Goal: Information Seeking & Learning: Learn about a topic

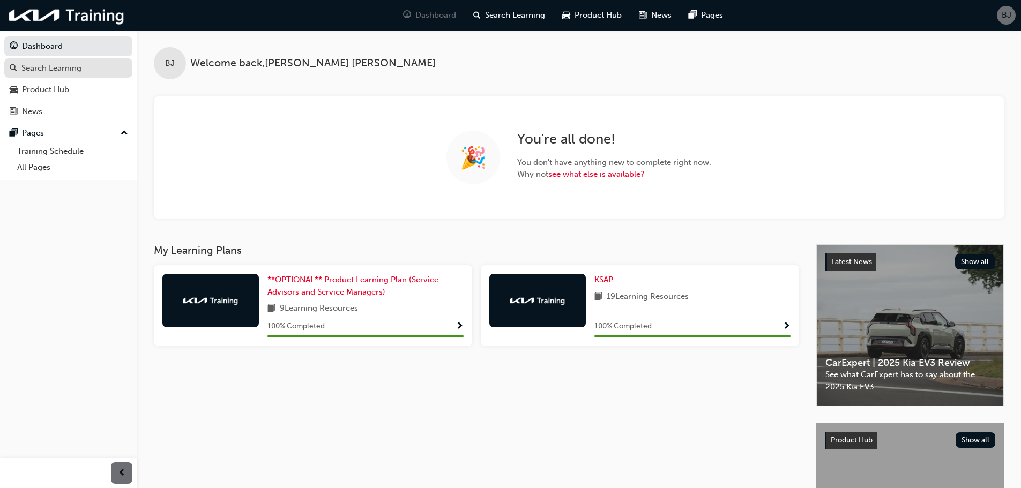
click at [80, 67] on div "Search Learning" at bounding box center [51, 68] width 60 height 12
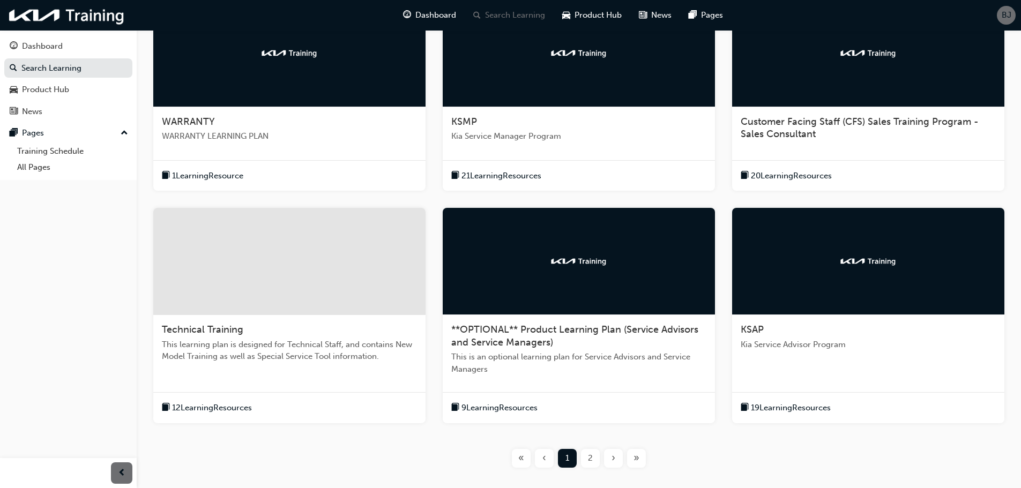
scroll to position [268, 0]
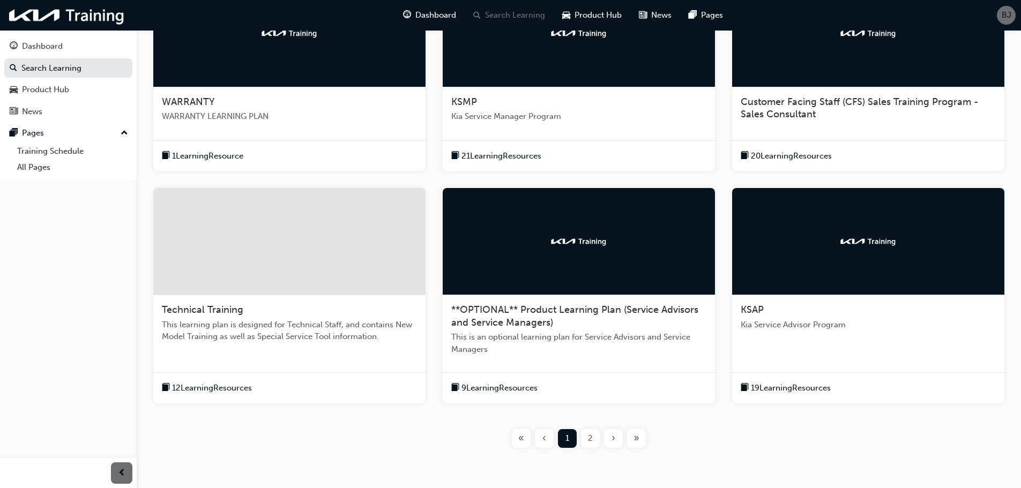
click at [601, 310] on span "**OPTIONAL** Product Learning Plan (Service Advisors and Service Managers)" at bounding box center [574, 316] width 247 height 25
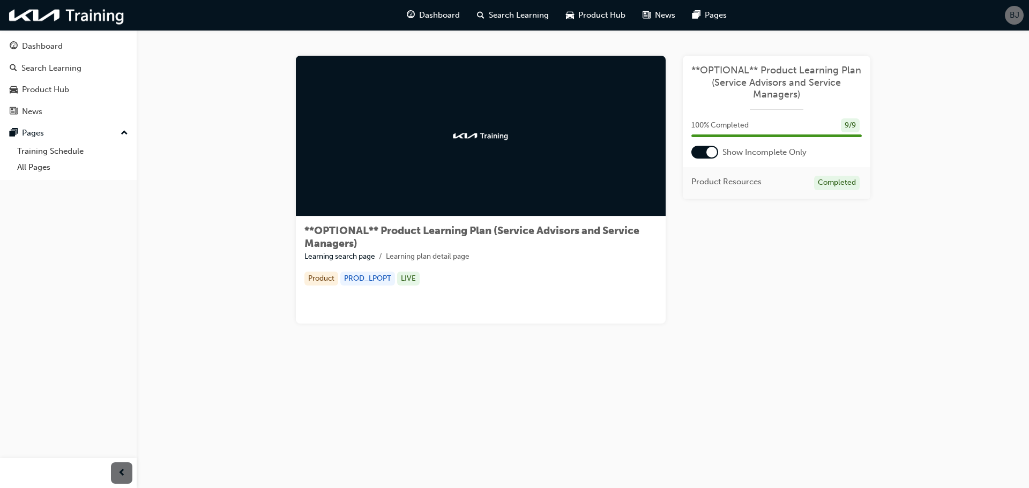
click at [719, 96] on span "**OPTIONAL** Product Learning Plan (Service Advisors and Service Managers)" at bounding box center [776, 82] width 170 height 36
click at [713, 152] on div at bounding box center [711, 152] width 11 height 11
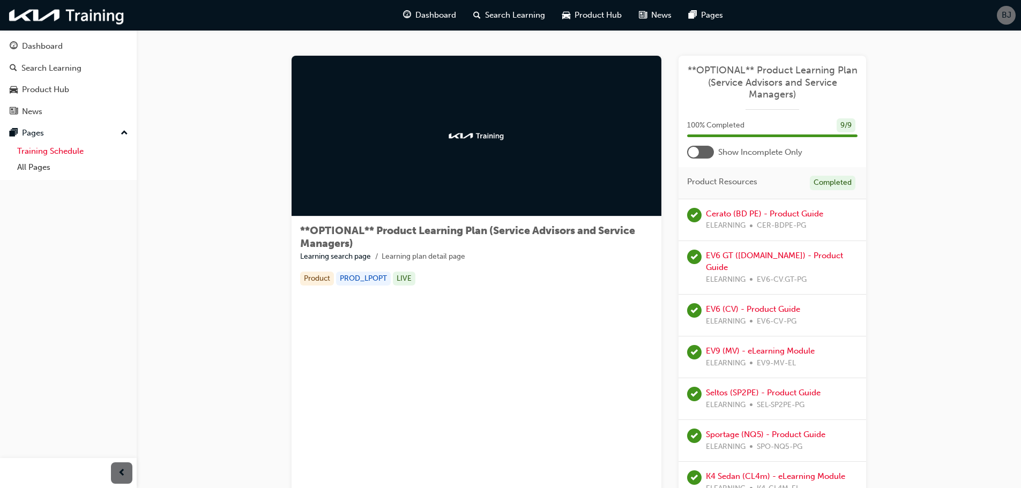
click at [33, 157] on link "Training Schedule" at bounding box center [73, 151] width 120 height 17
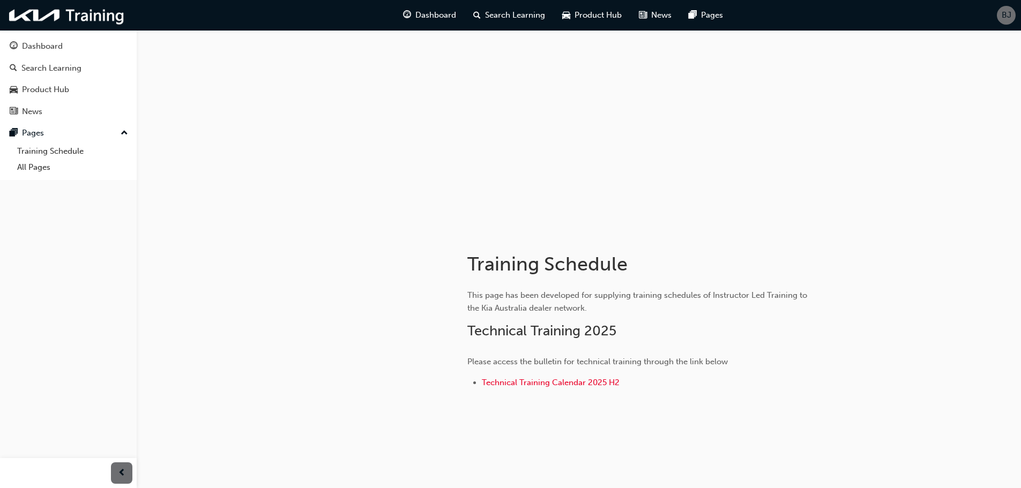
scroll to position [20, 0]
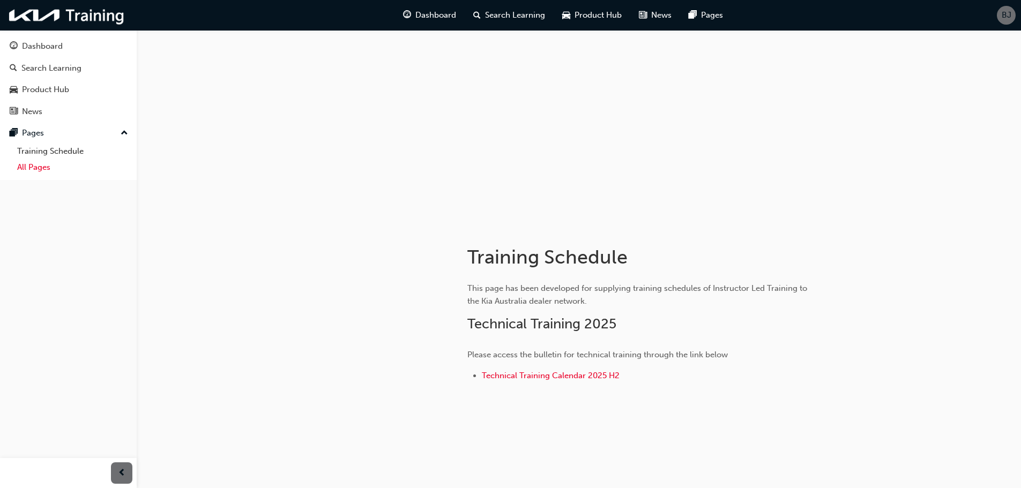
click at [29, 167] on link "All Pages" at bounding box center [73, 167] width 120 height 17
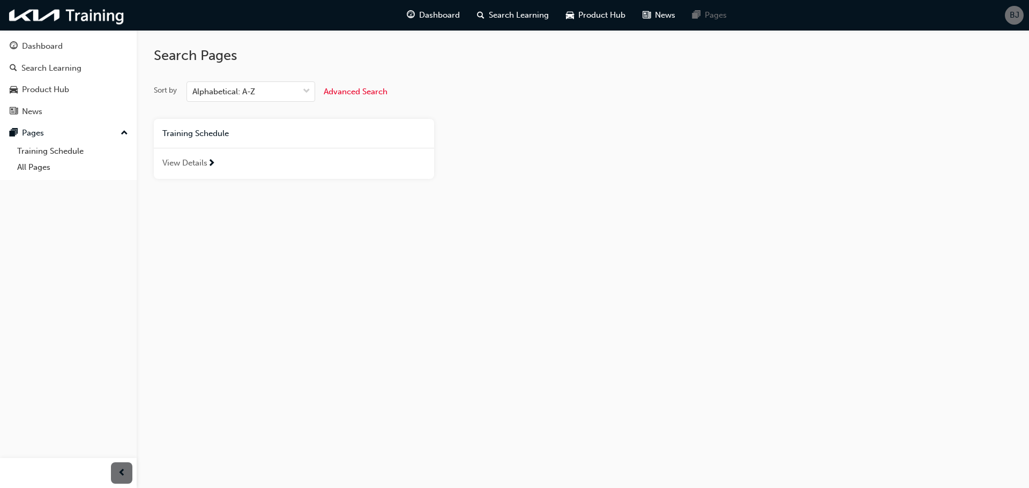
click at [199, 168] on span "View Details" at bounding box center [184, 163] width 45 height 12
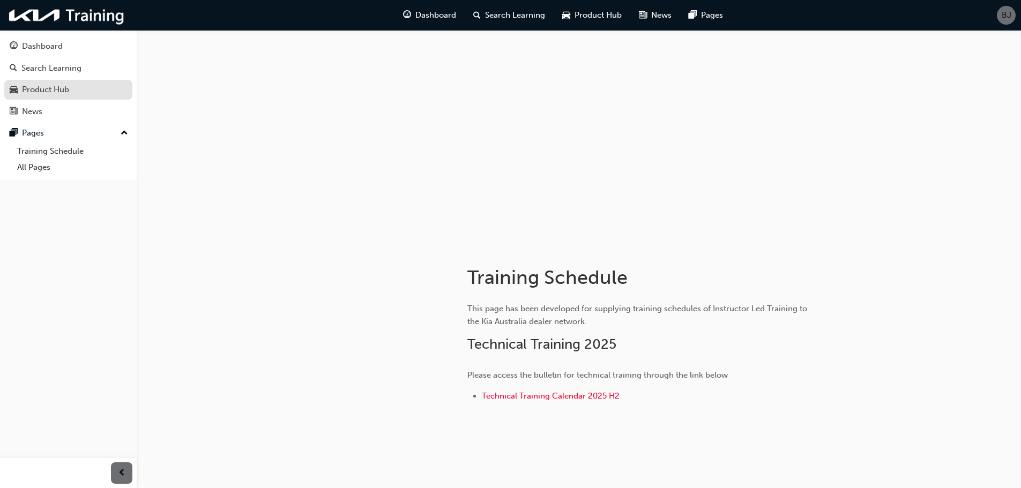
click at [62, 92] on div "Product Hub" at bounding box center [45, 90] width 47 height 12
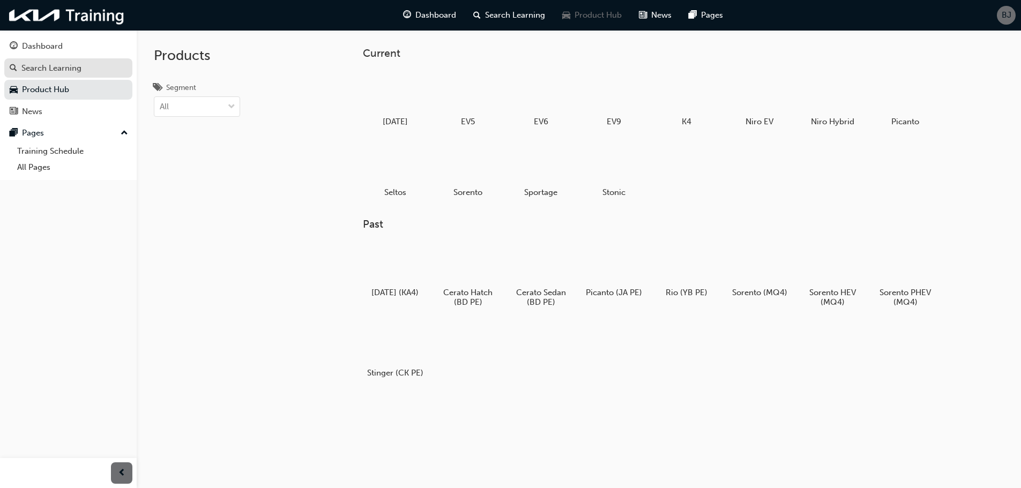
click at [22, 58] on link "Search Learning" at bounding box center [68, 68] width 128 height 20
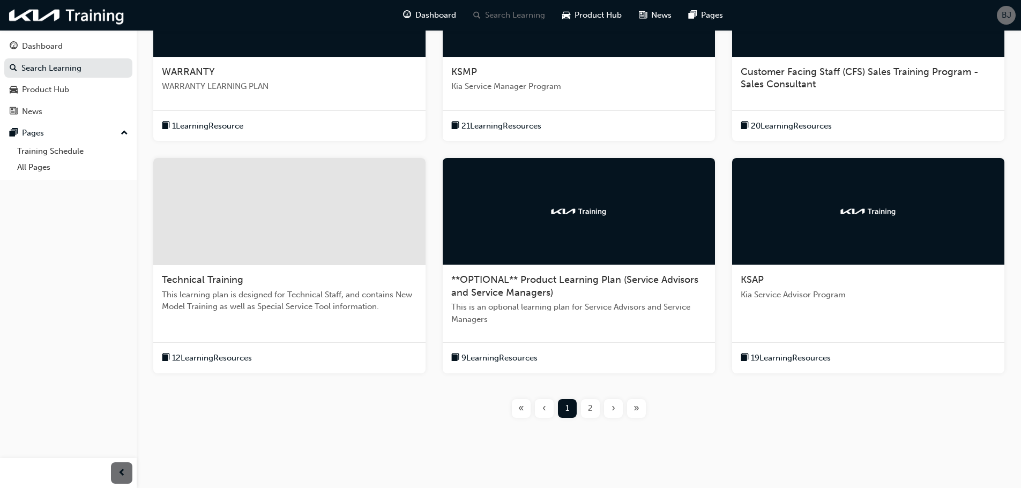
scroll to position [315, 0]
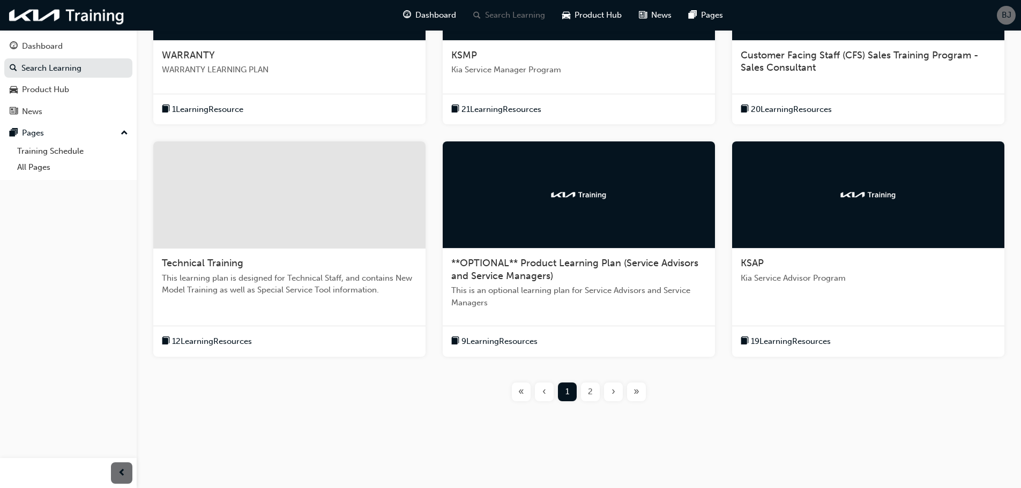
click at [847, 265] on div "KSAP" at bounding box center [868, 263] width 255 height 13
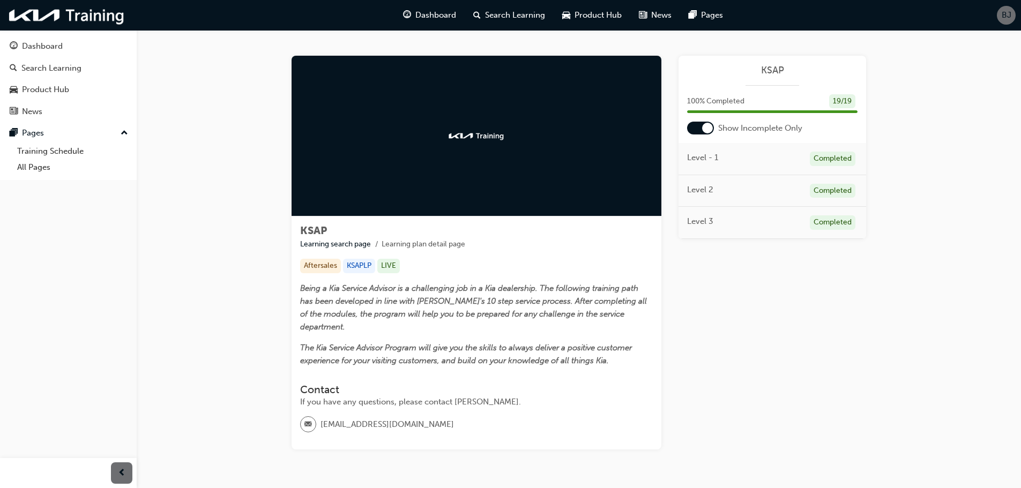
scroll to position [27, 0]
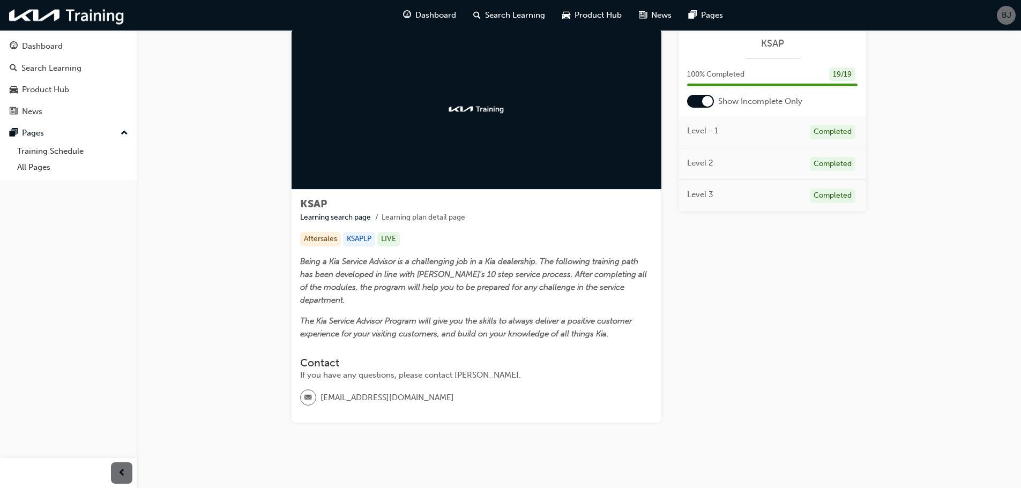
click at [702, 99] on div at bounding box center [707, 101] width 11 height 11
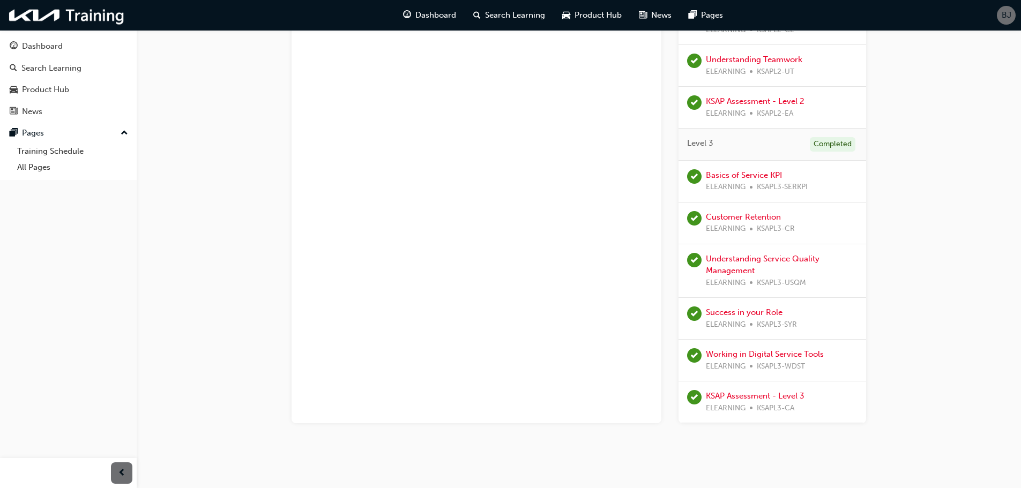
scroll to position [616, 0]
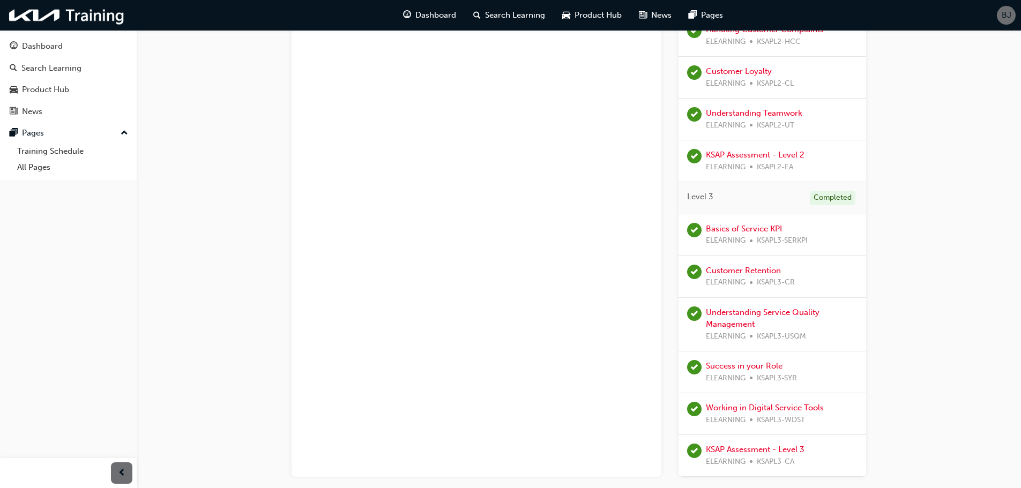
click at [748, 163] on div "ELEARNING KSAPL2-EA" at bounding box center [755, 167] width 99 height 12
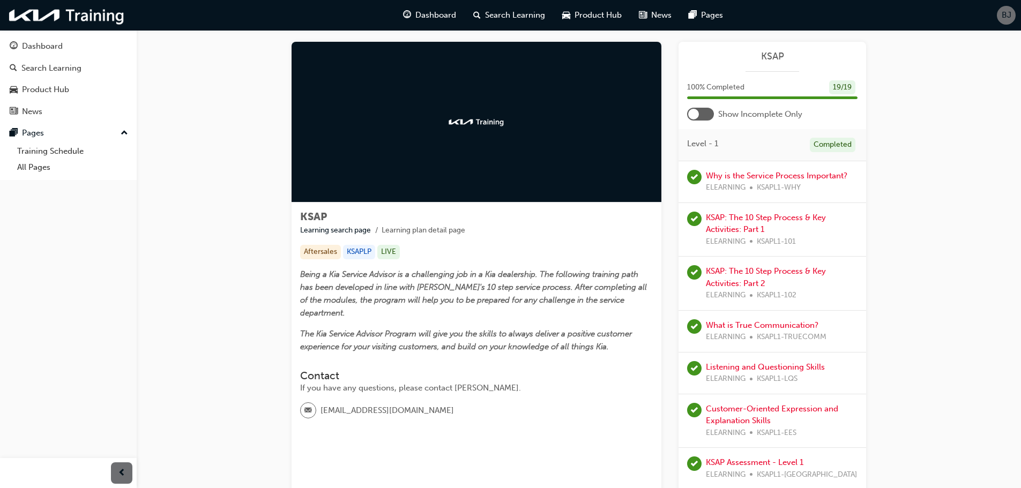
scroll to position [0, 0]
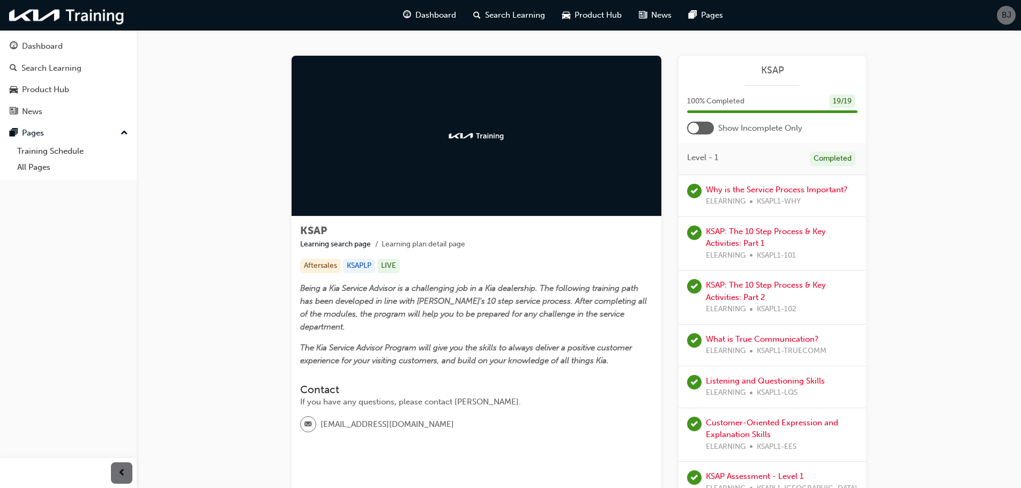
click at [445, 15] on span "Dashboard" at bounding box center [435, 15] width 41 height 12
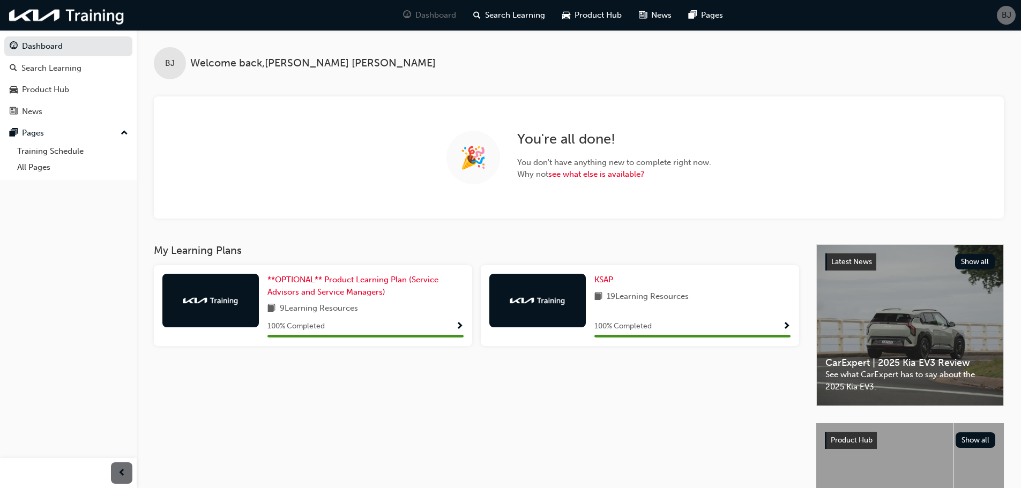
click at [597, 208] on div "🎉 You ' re all done! You don ' t have anything new to complete right now. Why n…" at bounding box center [579, 157] width 850 height 122
click at [598, 172] on link "see what else is available?" at bounding box center [596, 174] width 96 height 10
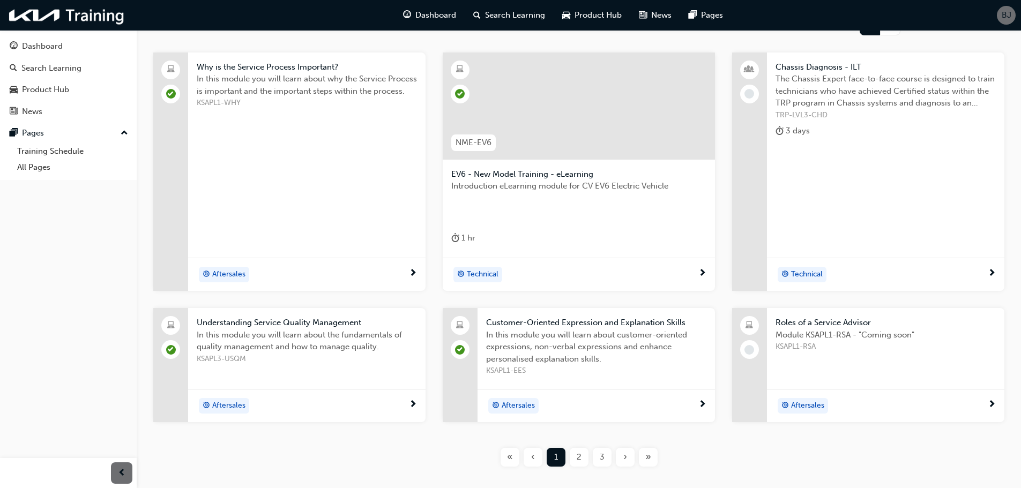
scroll to position [261, 0]
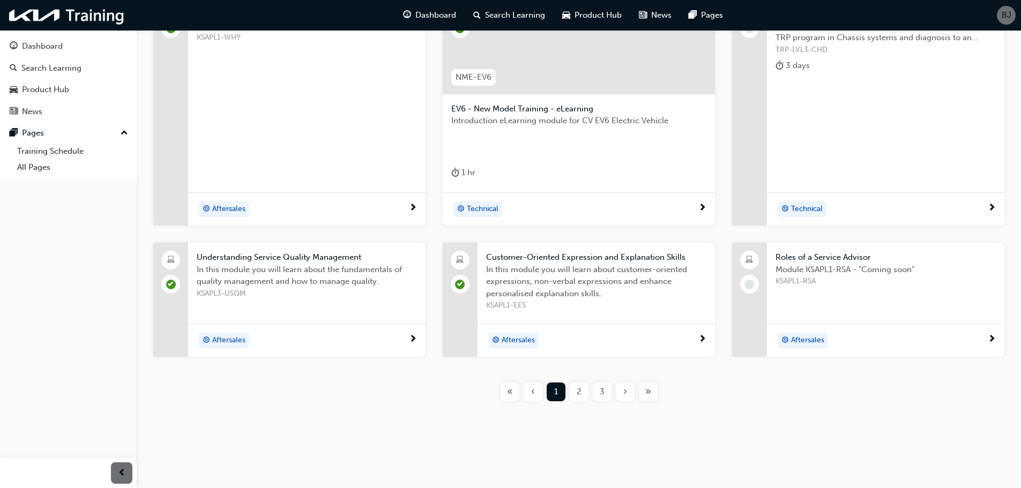
click at [583, 390] on div "2" at bounding box center [579, 392] width 19 height 19
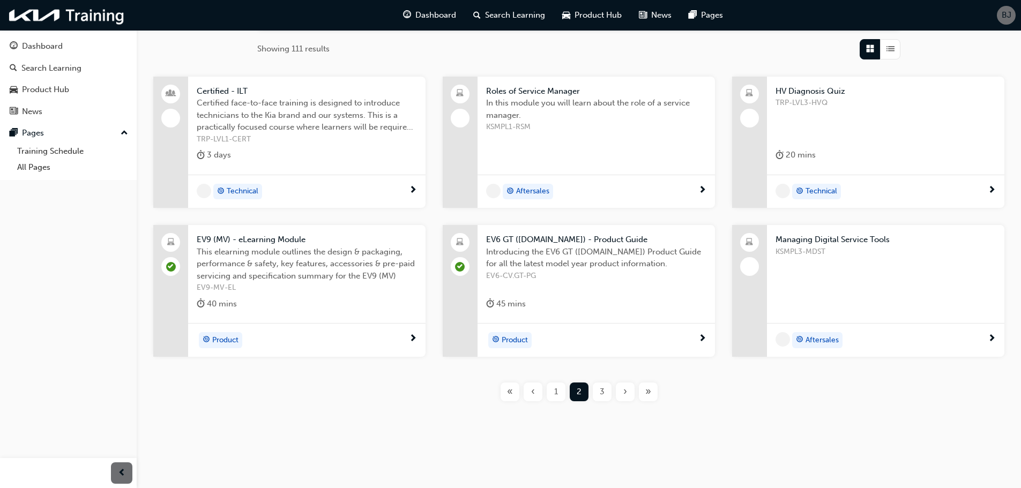
scroll to position [172, 0]
click at [597, 391] on div "3" at bounding box center [602, 392] width 19 height 19
